Goal: Find specific page/section: Find specific page/section

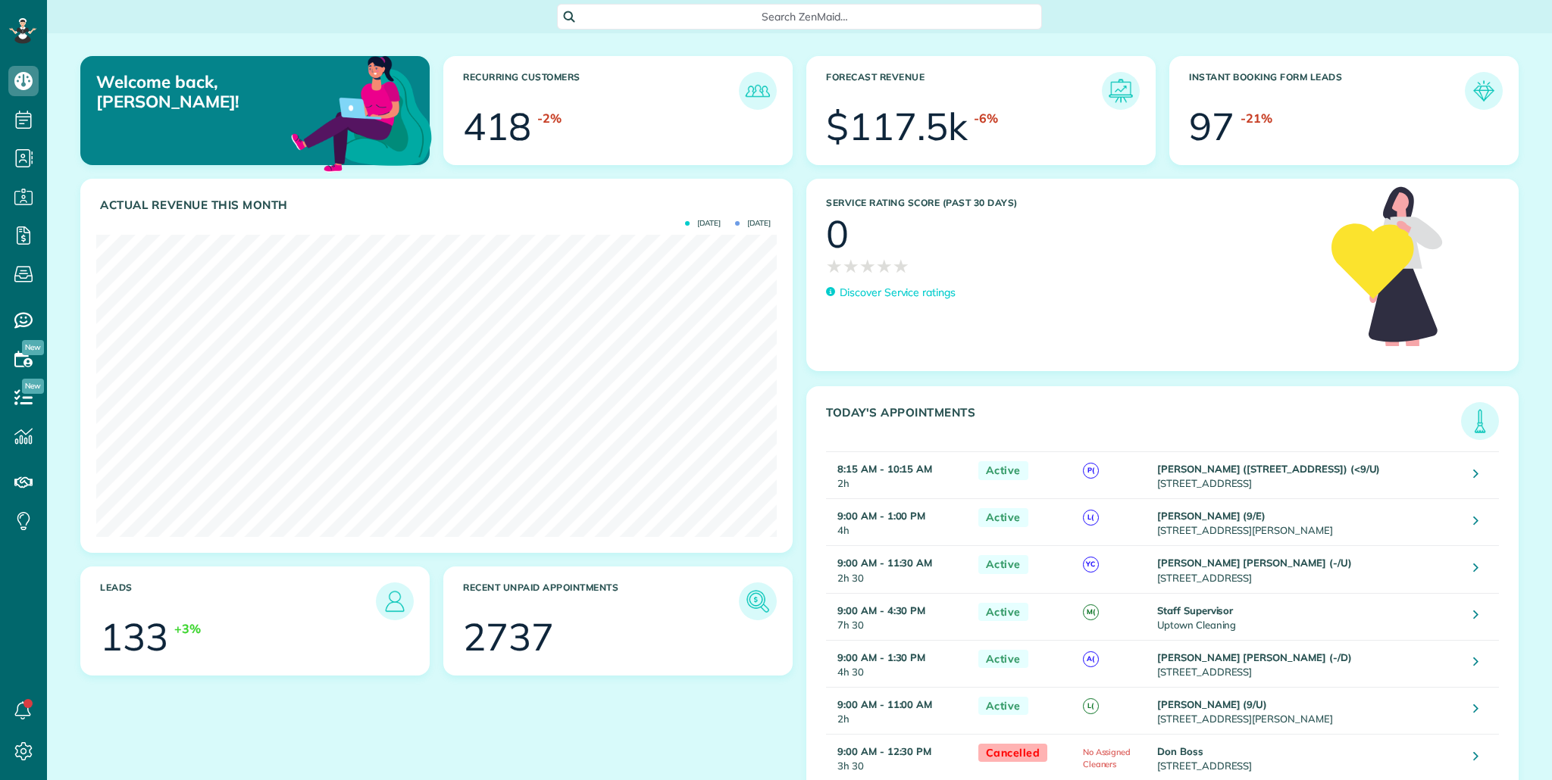
scroll to position [302, 680]
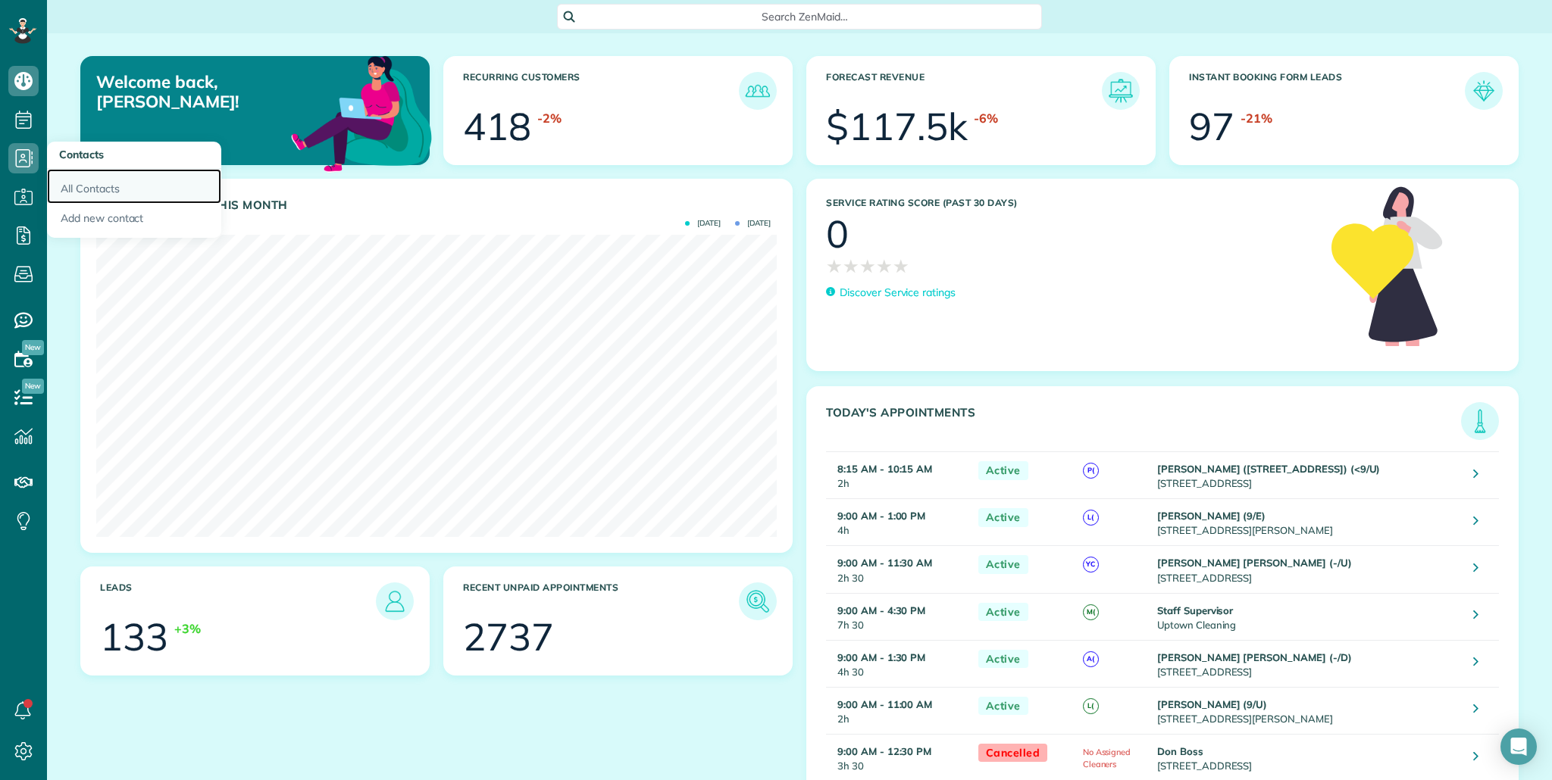
click at [86, 181] on link "All Contacts" at bounding box center [134, 186] width 174 height 35
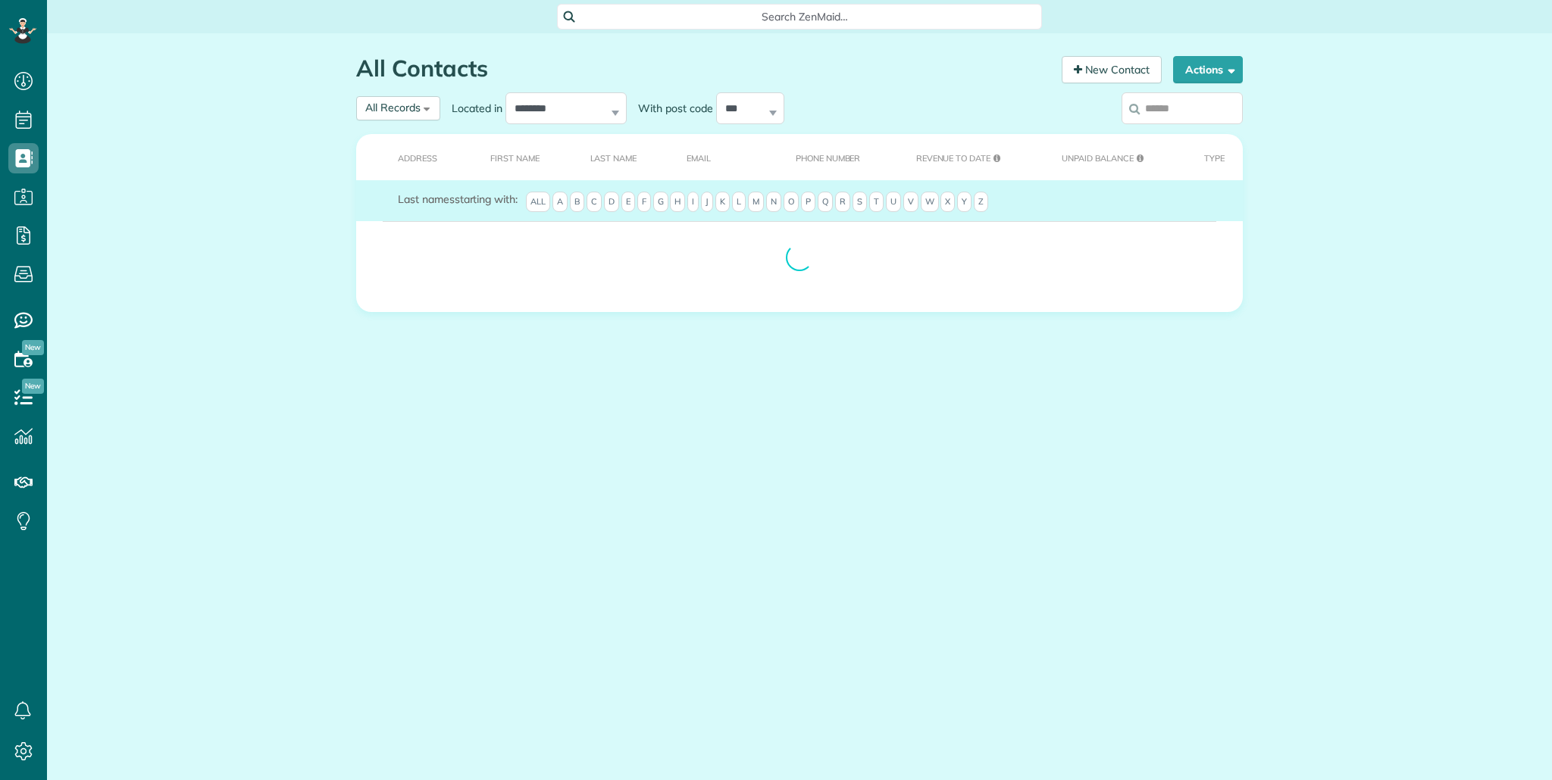
scroll to position [7, 7]
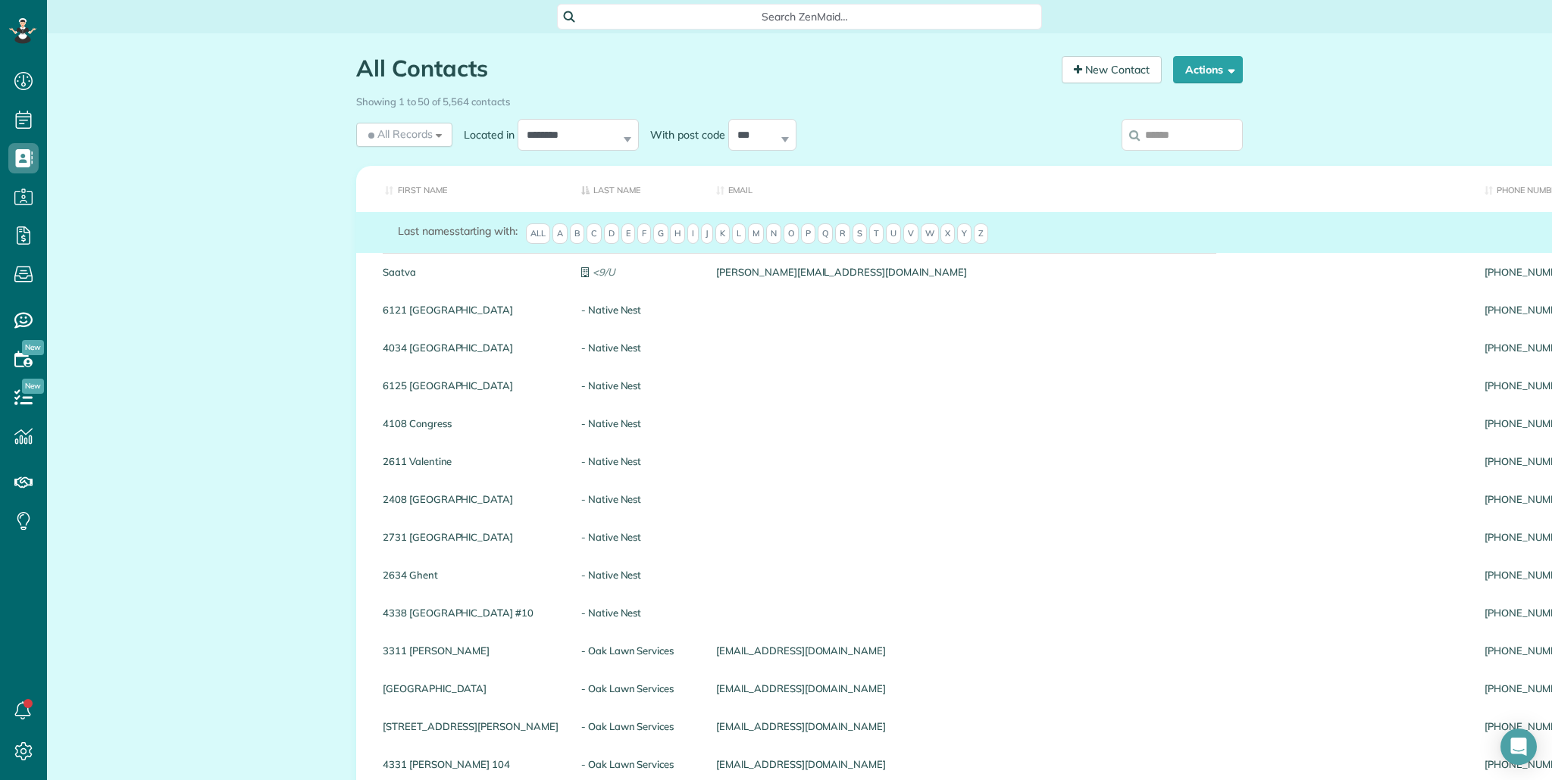
click at [1193, 141] on input "search" at bounding box center [1181, 135] width 121 height 32
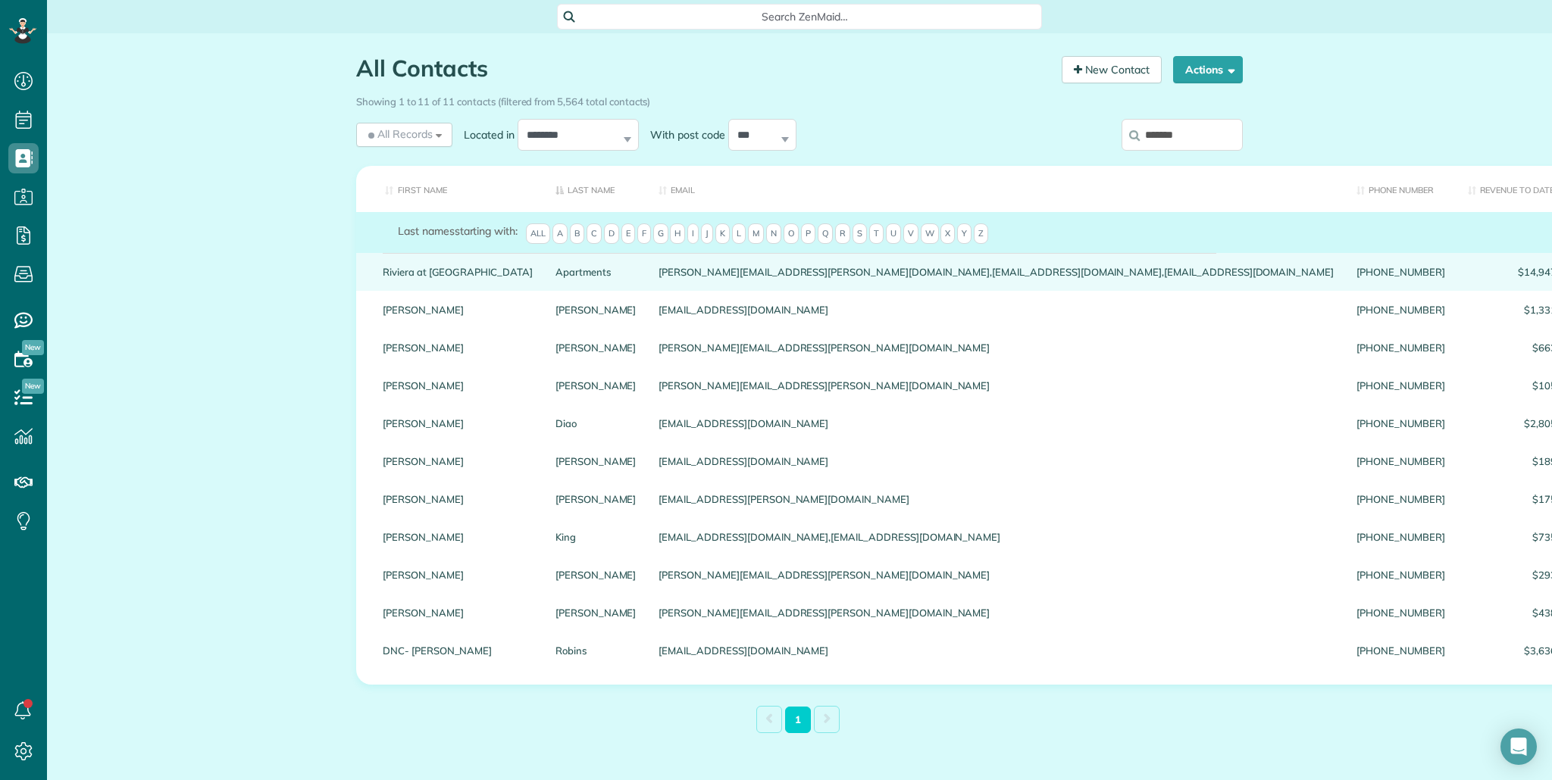
type input "*******"
click at [458, 271] on link "Riviera at [GEOGRAPHIC_DATA]" at bounding box center [458, 272] width 150 height 11
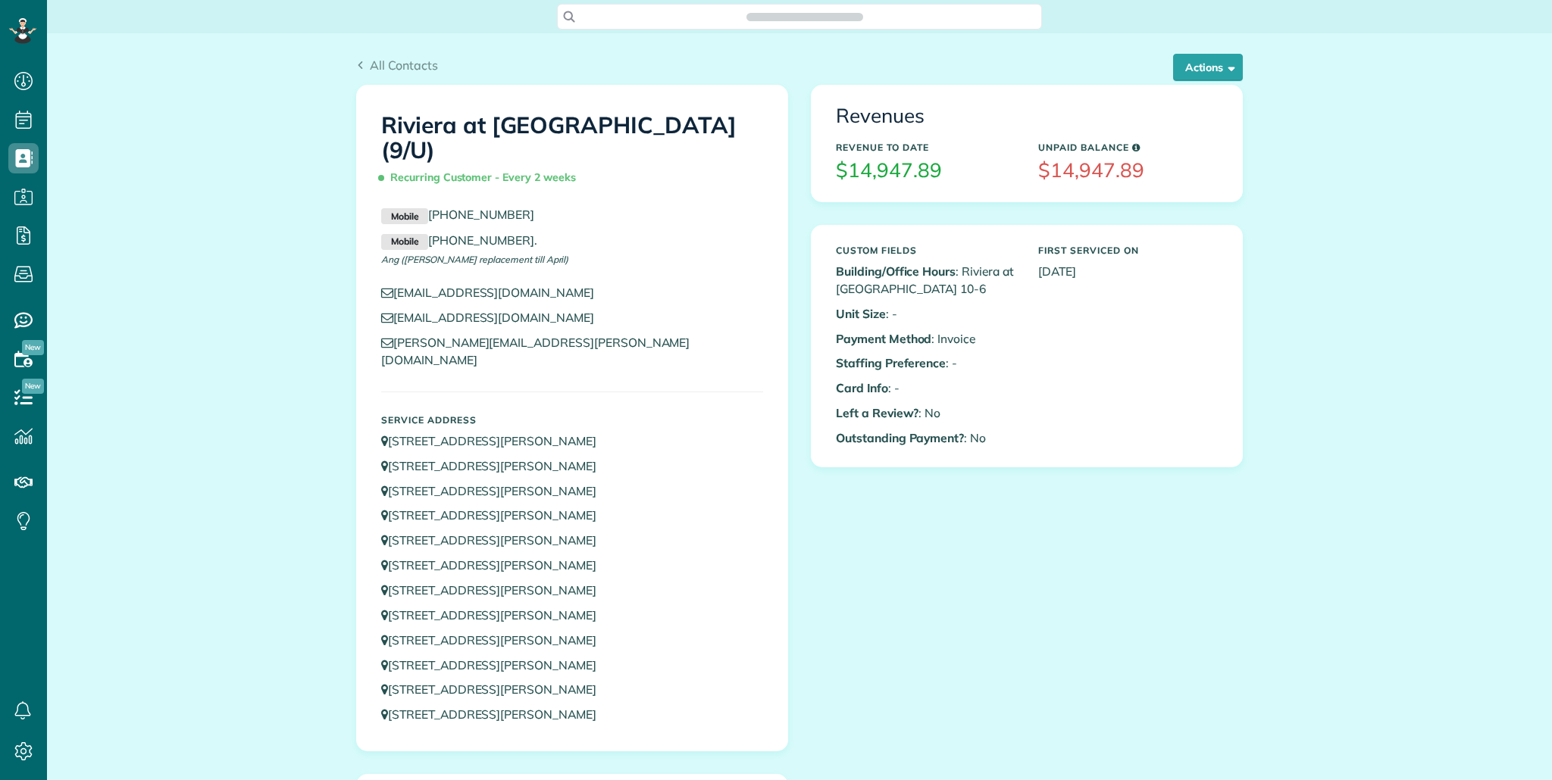
scroll to position [7, 7]
click at [1230, 70] on span "button" at bounding box center [1228, 66] width 11 height 11
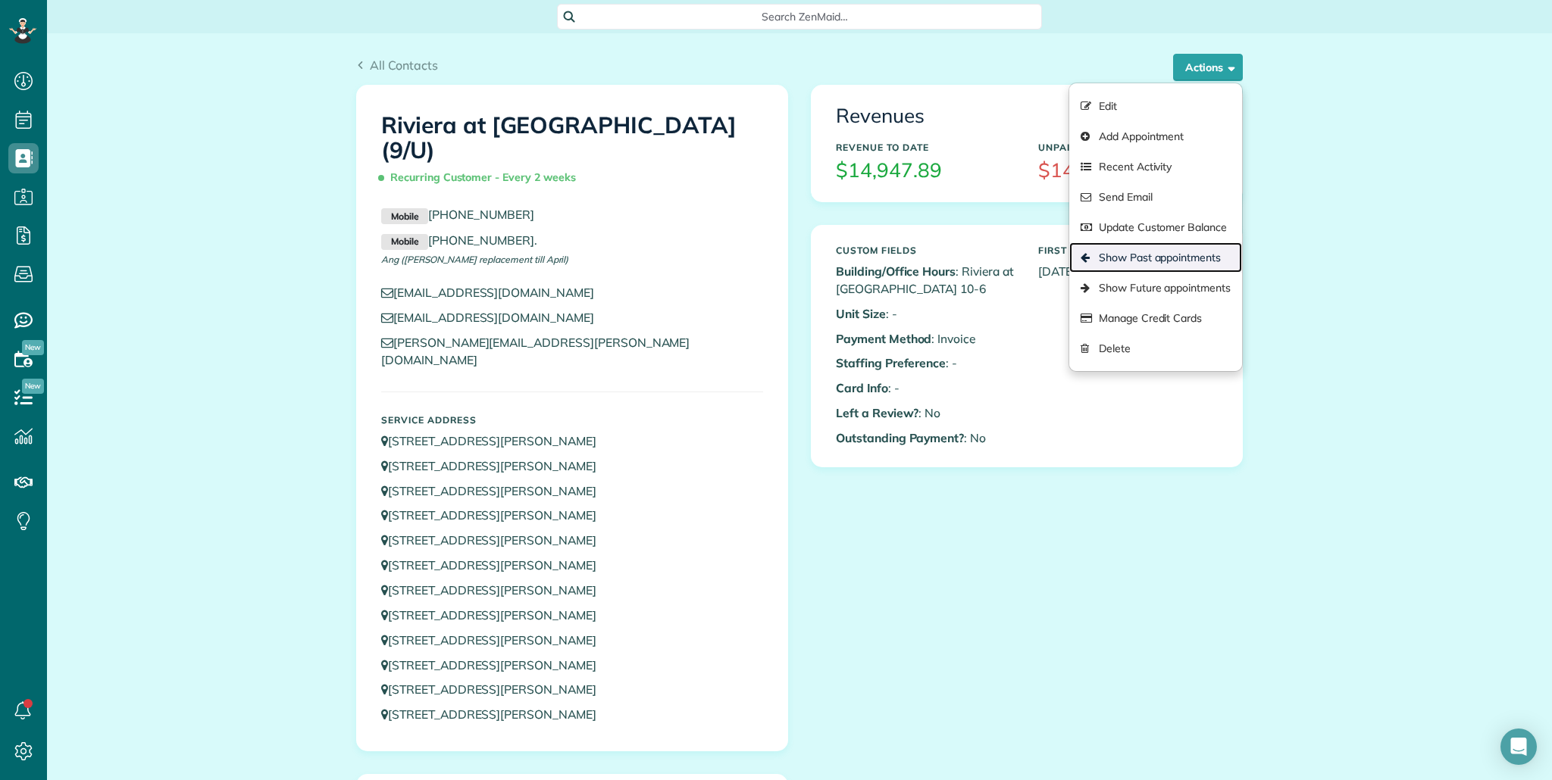
click at [1202, 267] on link "Show Past appointments" at bounding box center [1155, 257] width 173 height 30
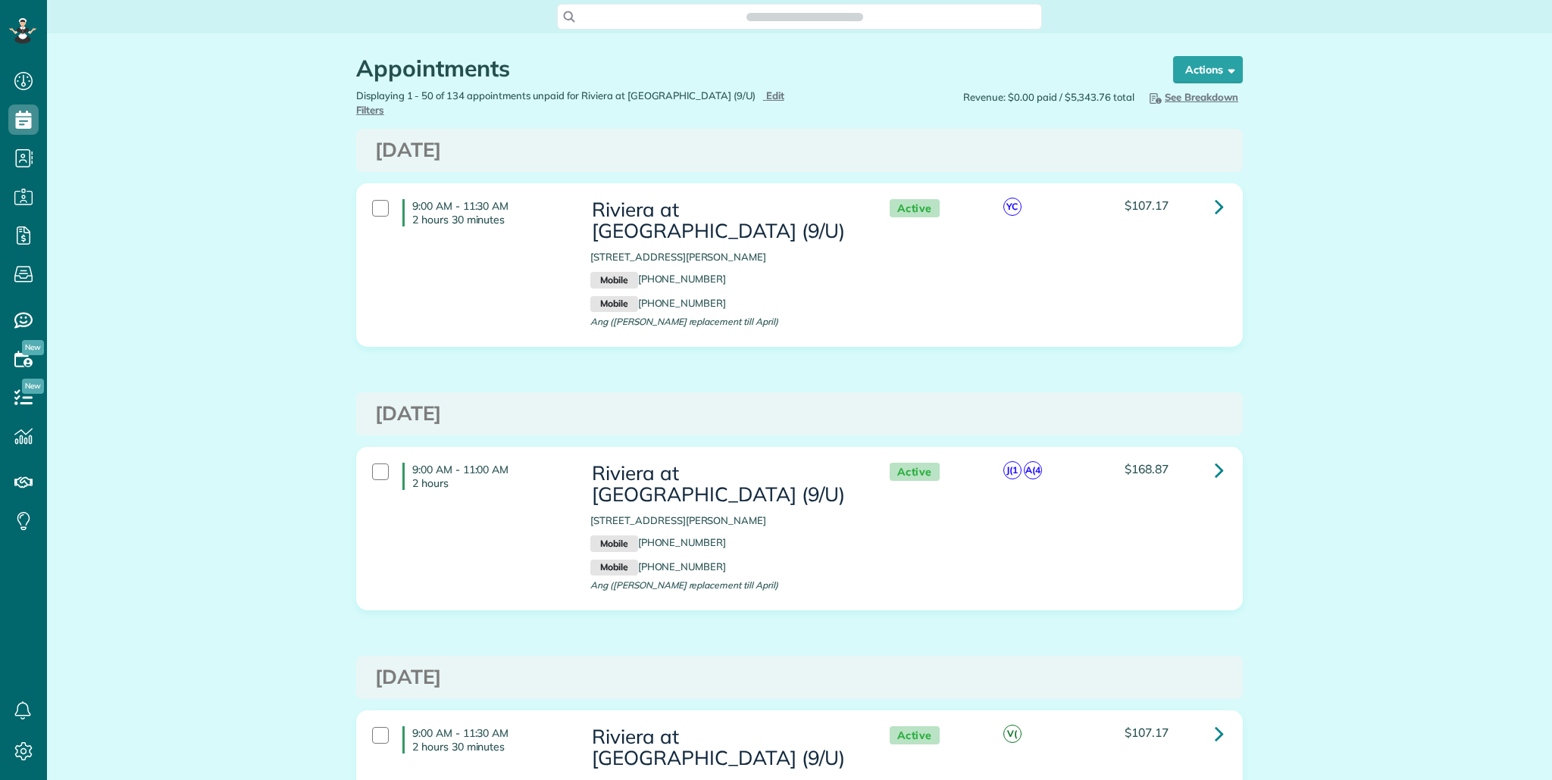
scroll to position [7, 7]
